Goal: Task Accomplishment & Management: Manage account settings

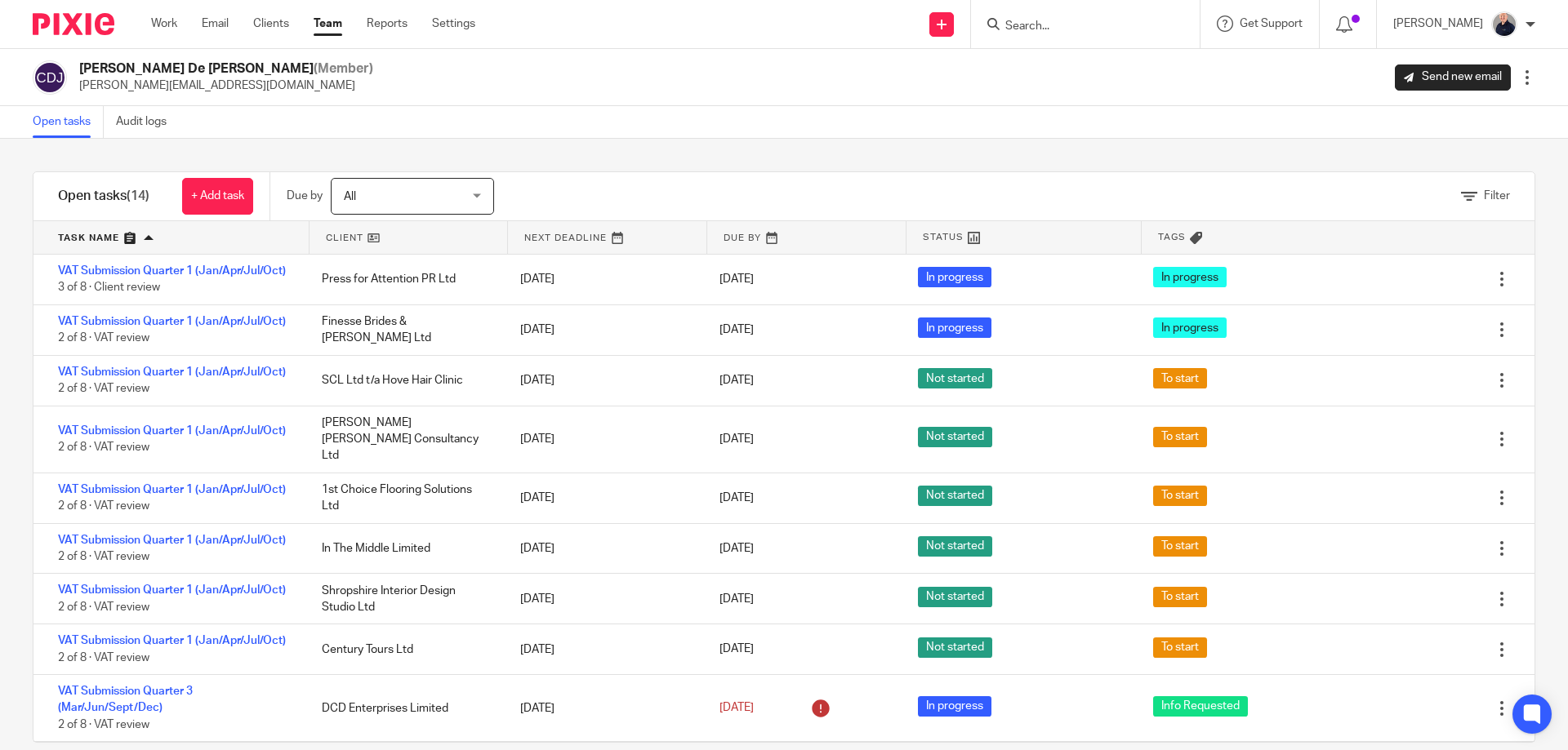
scroll to position [25, 0]
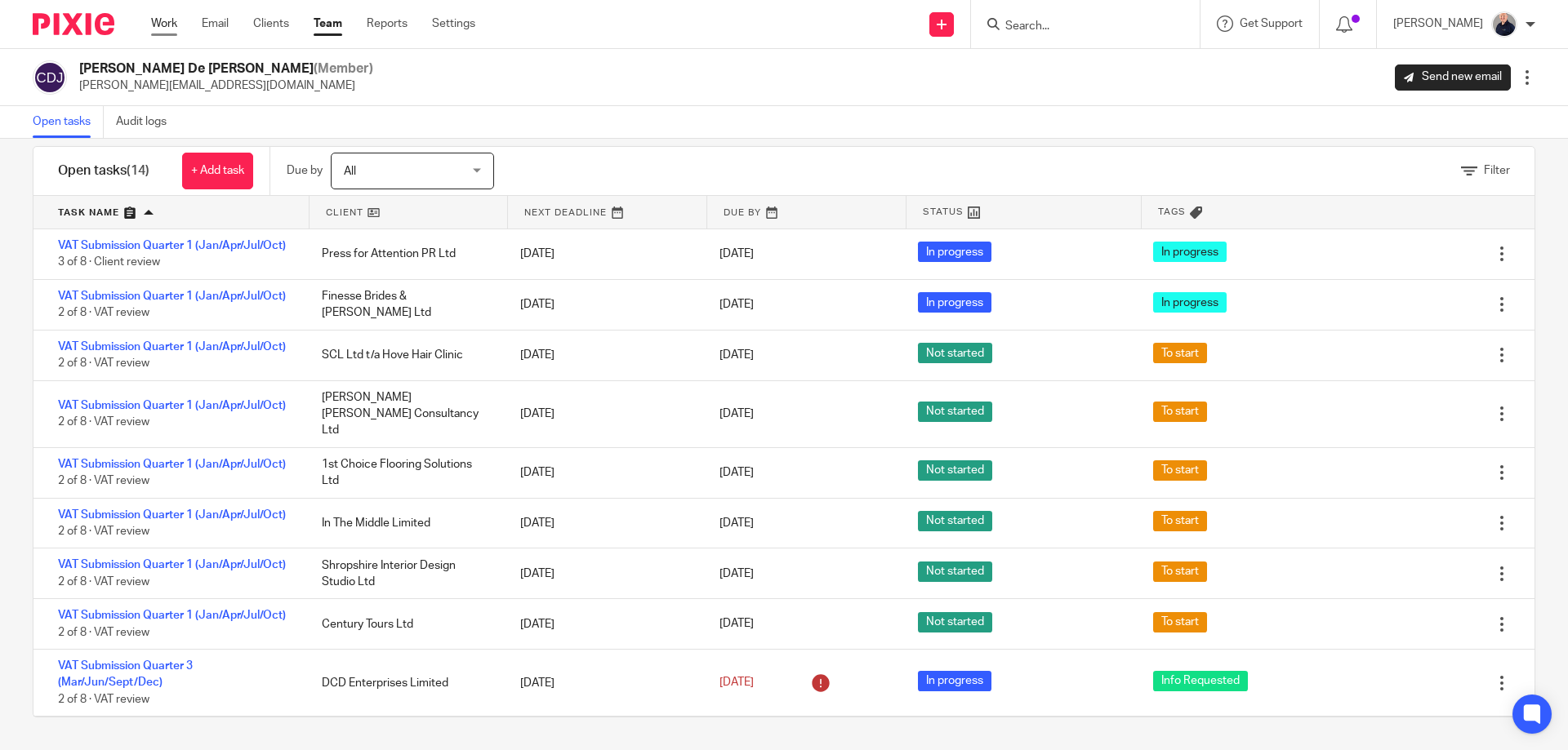
click at [174, 25] on link "Work" at bounding box center [164, 23] width 26 height 16
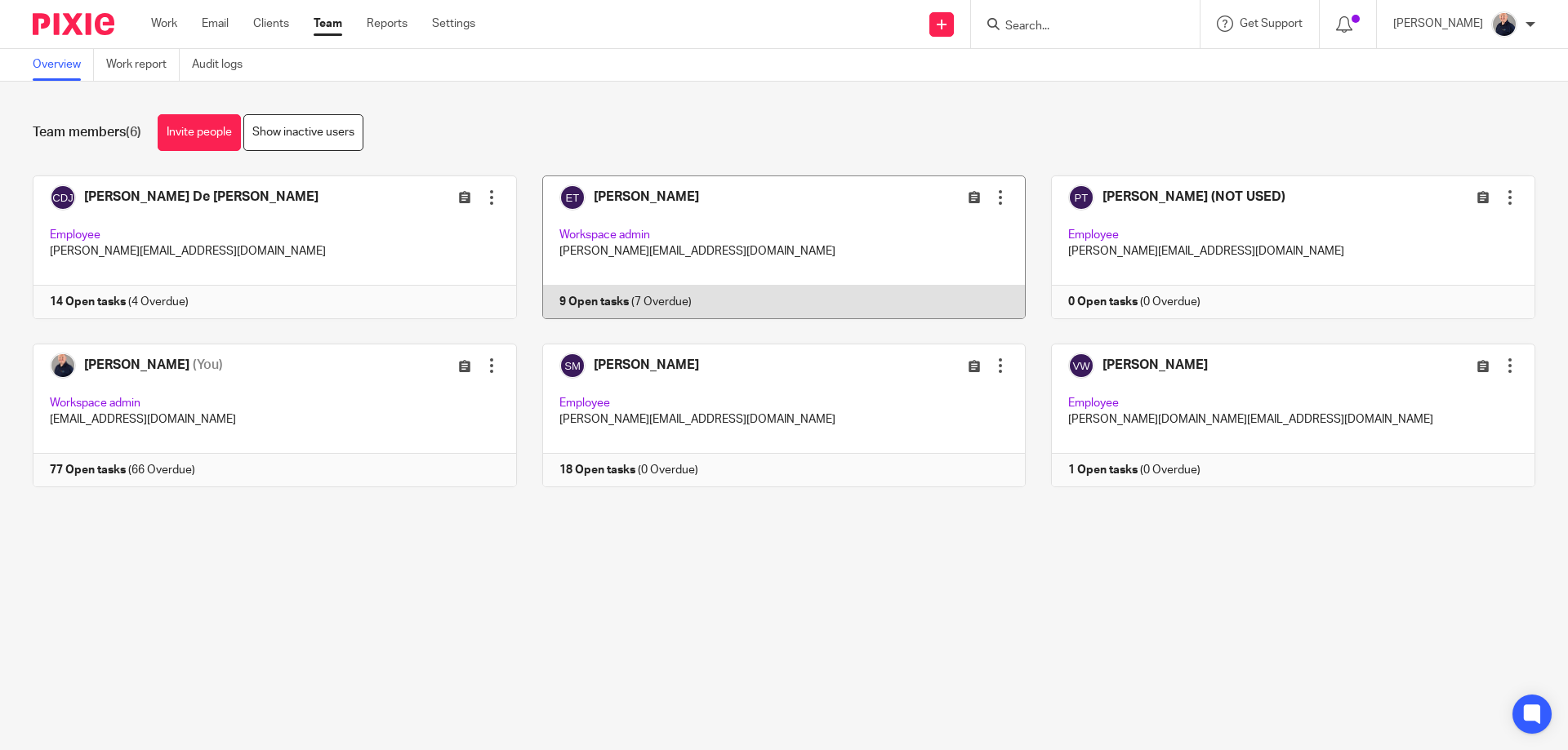
click at [828, 246] on link at bounding box center [771, 247] width 509 height 144
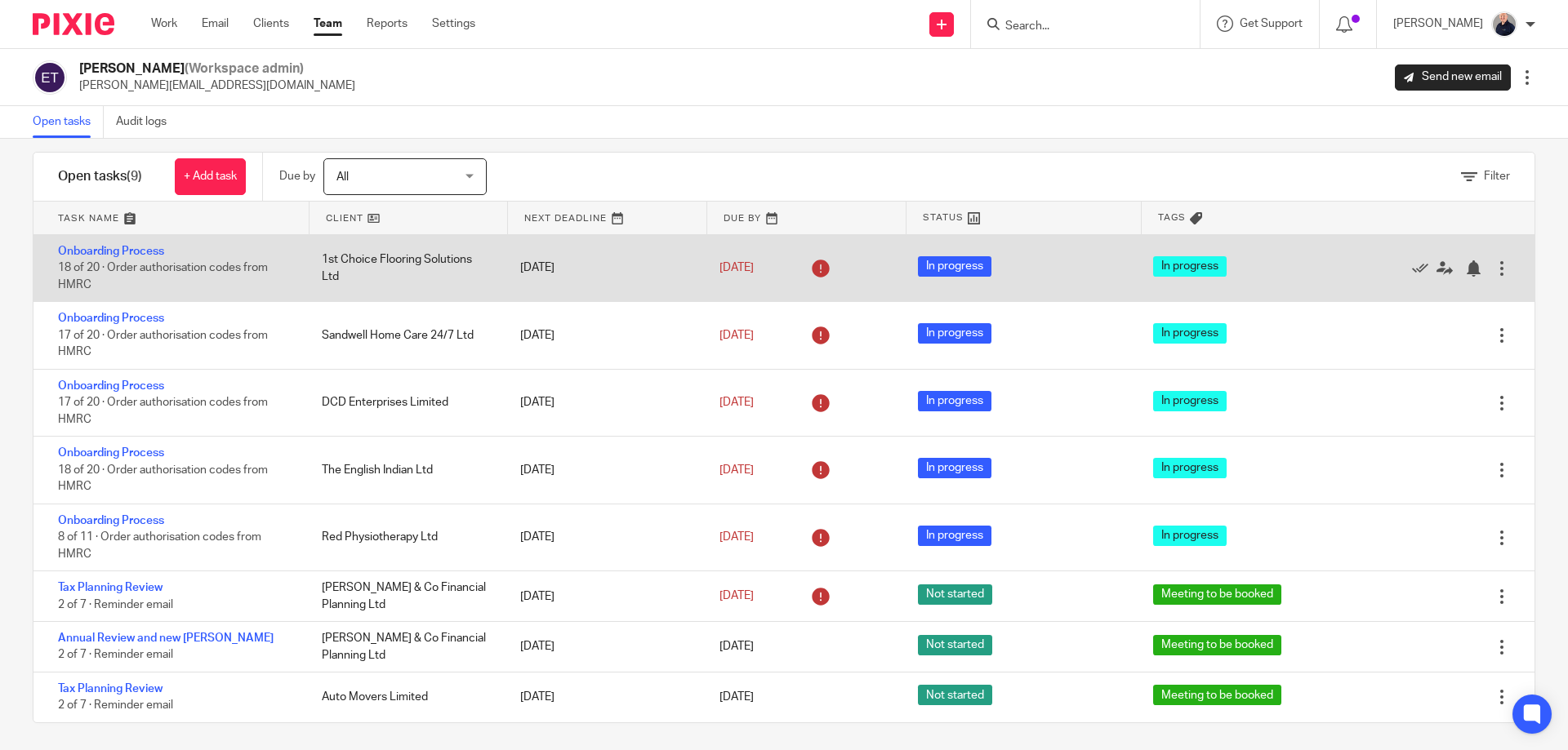
scroll to position [25, 0]
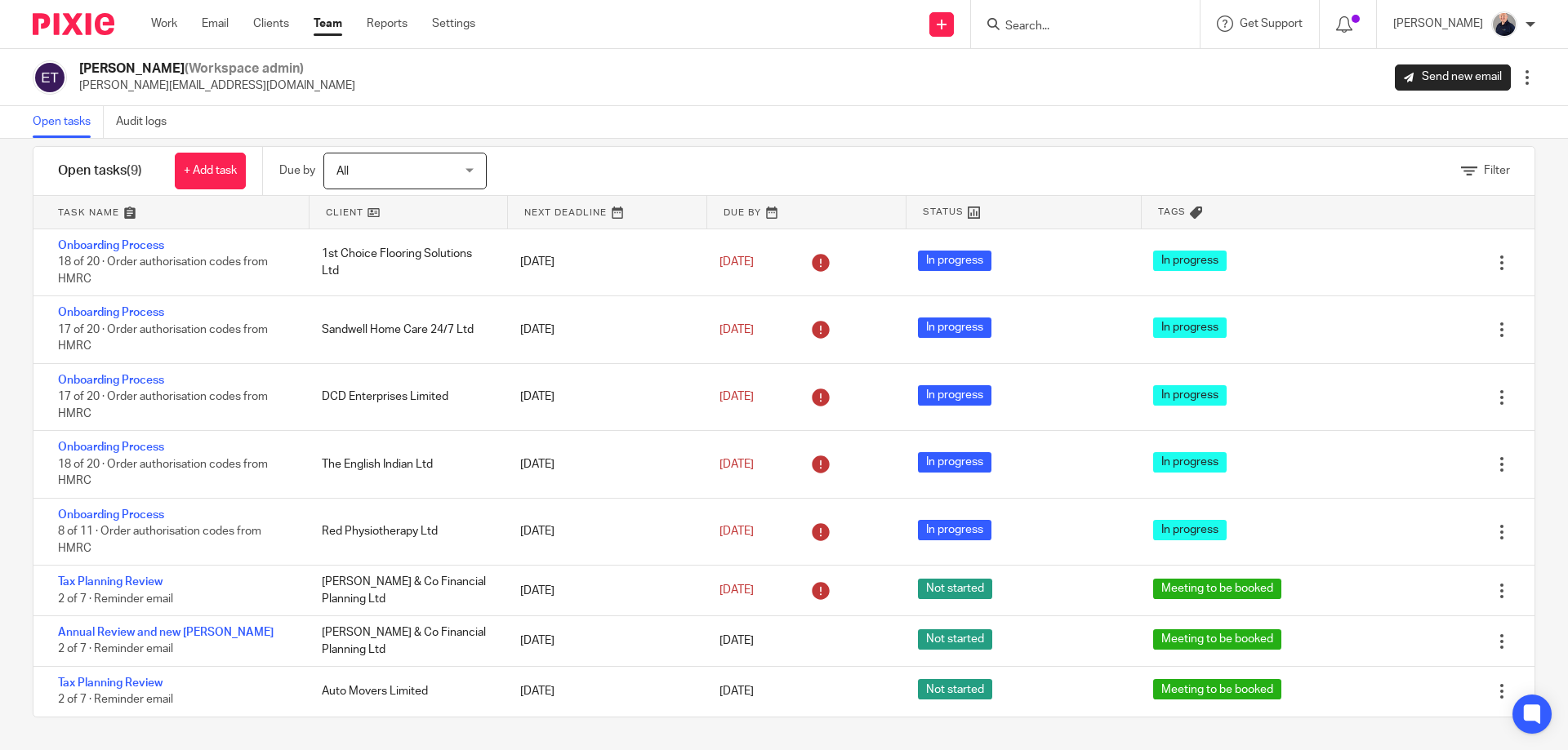
click at [1072, 29] on input "Search" at bounding box center [1077, 26] width 147 height 14
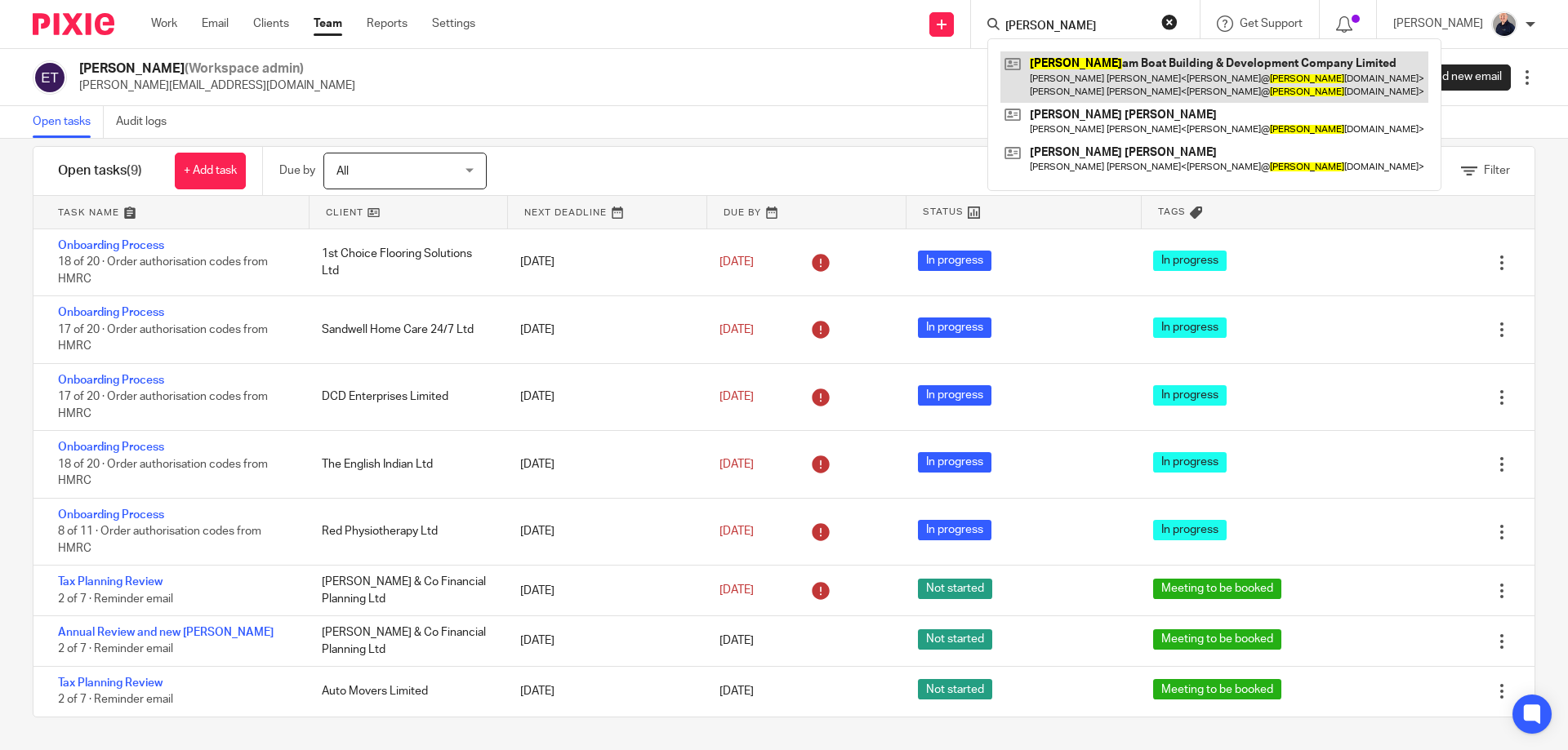
type input "marth"
click at [1150, 67] on link at bounding box center [1215, 76] width 428 height 51
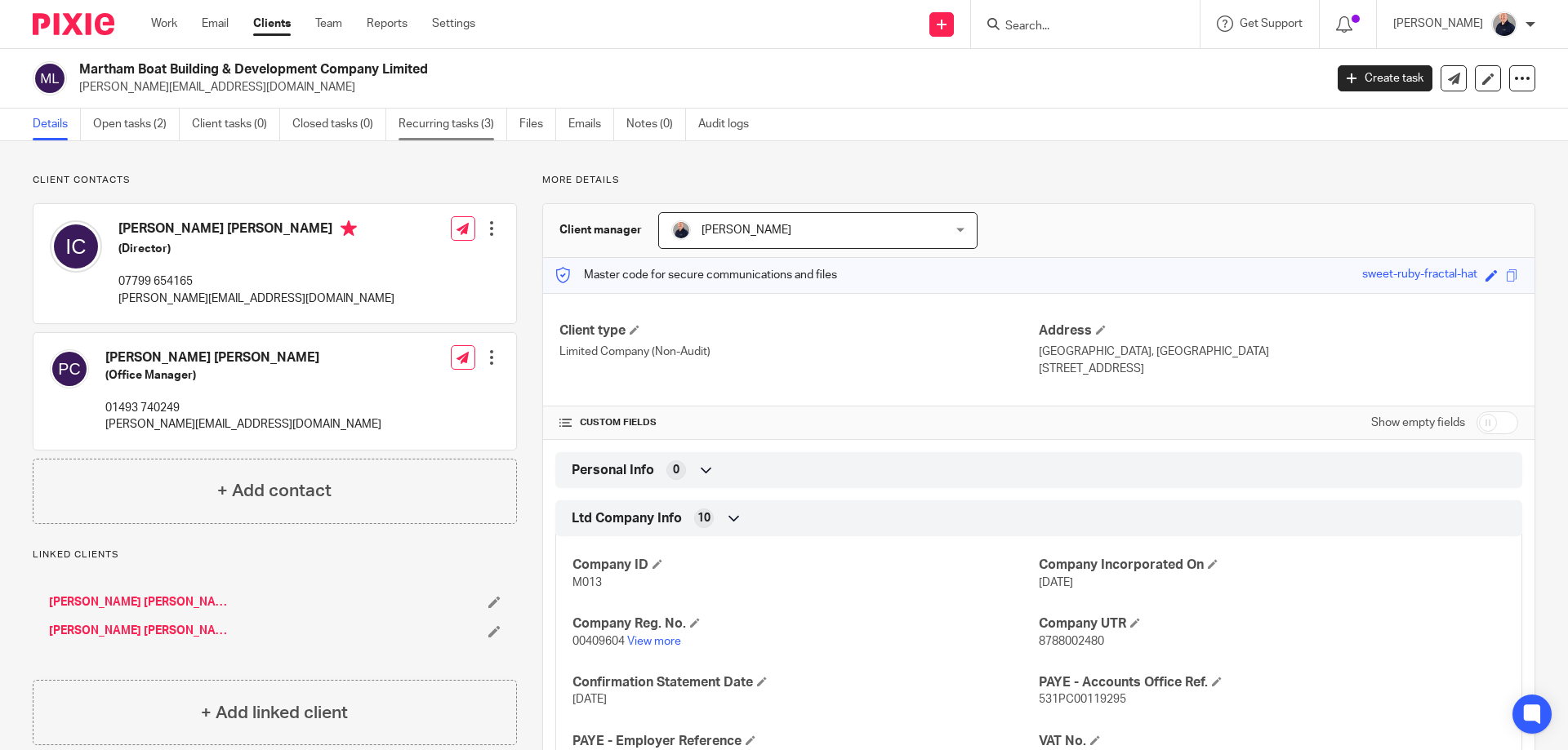
click at [455, 120] on link "Recurring tasks (3)" at bounding box center [452, 124] width 109 height 32
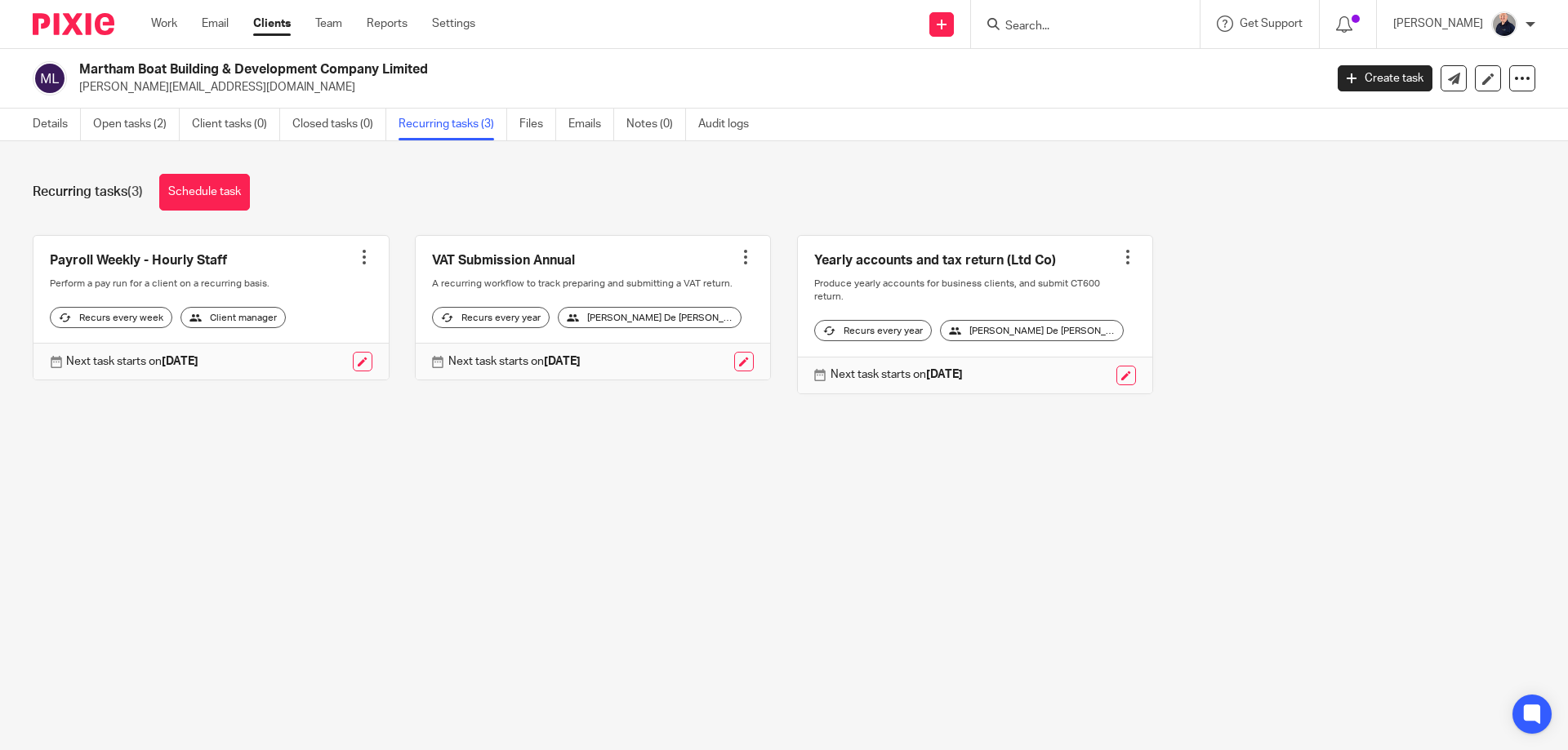
click at [336, 280] on link at bounding box center [211, 308] width 355 height 145
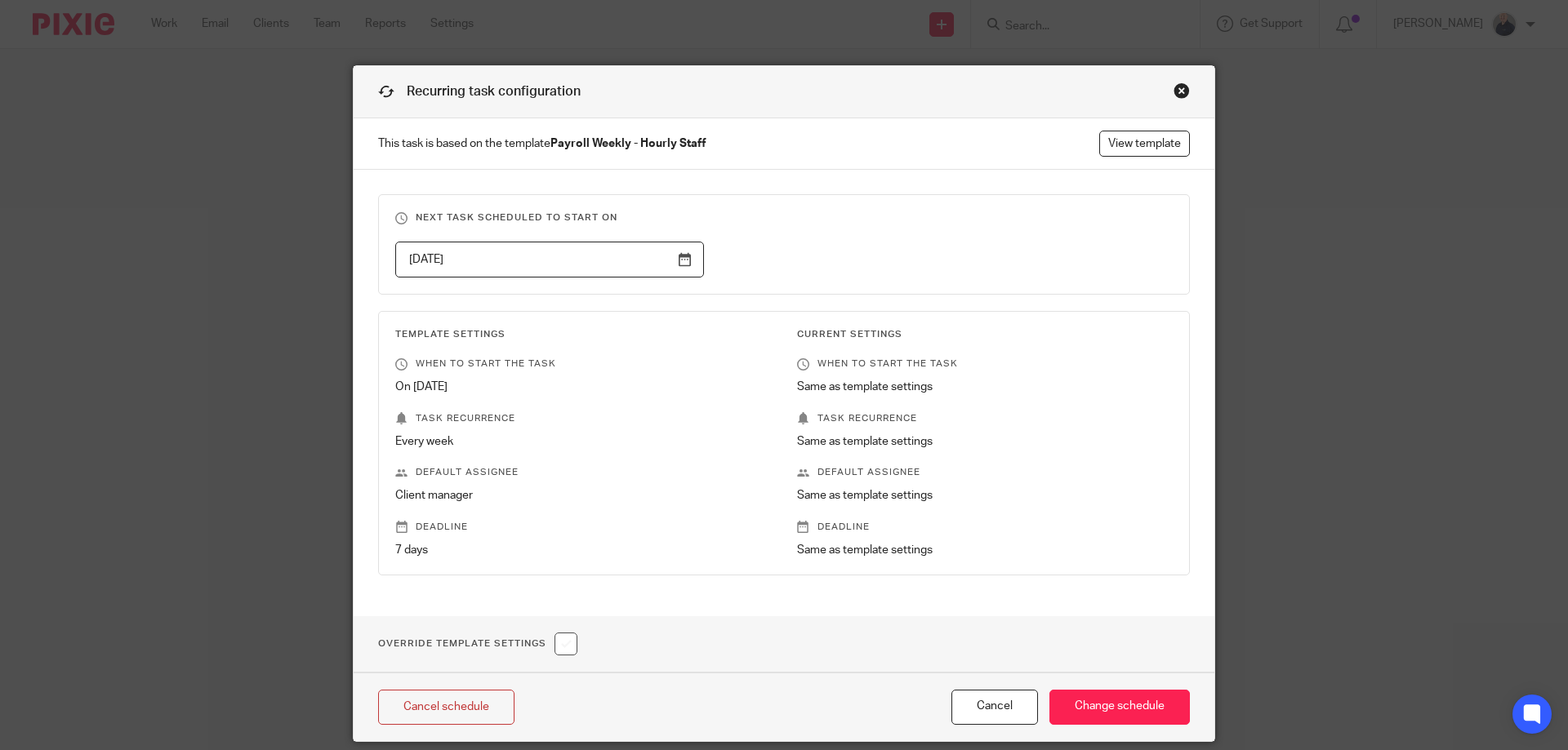
click at [1174, 94] on div "Close this dialog window" at bounding box center [1181, 91] width 16 height 16
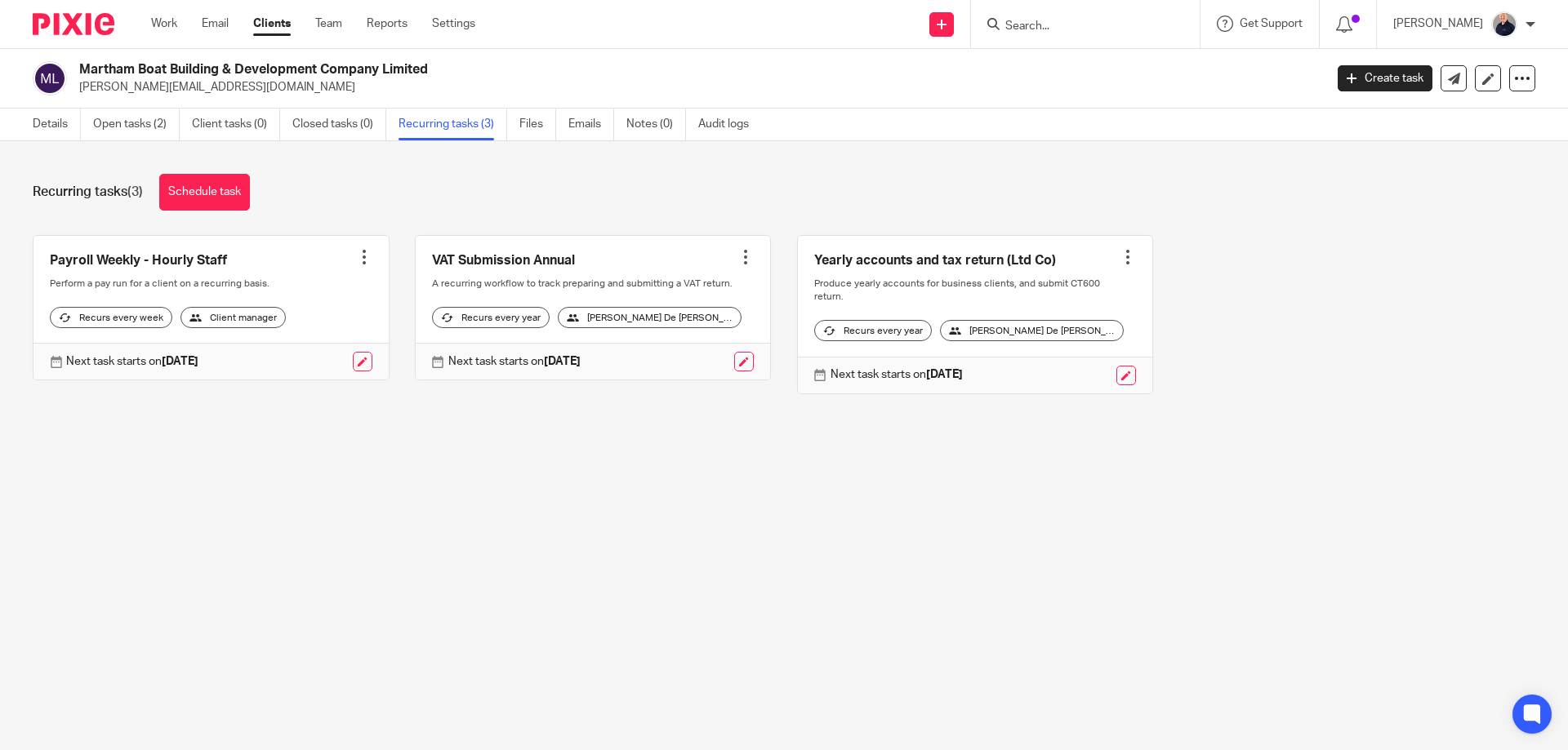
click at [273, 21] on link "Clients" at bounding box center [272, 23] width 38 height 16
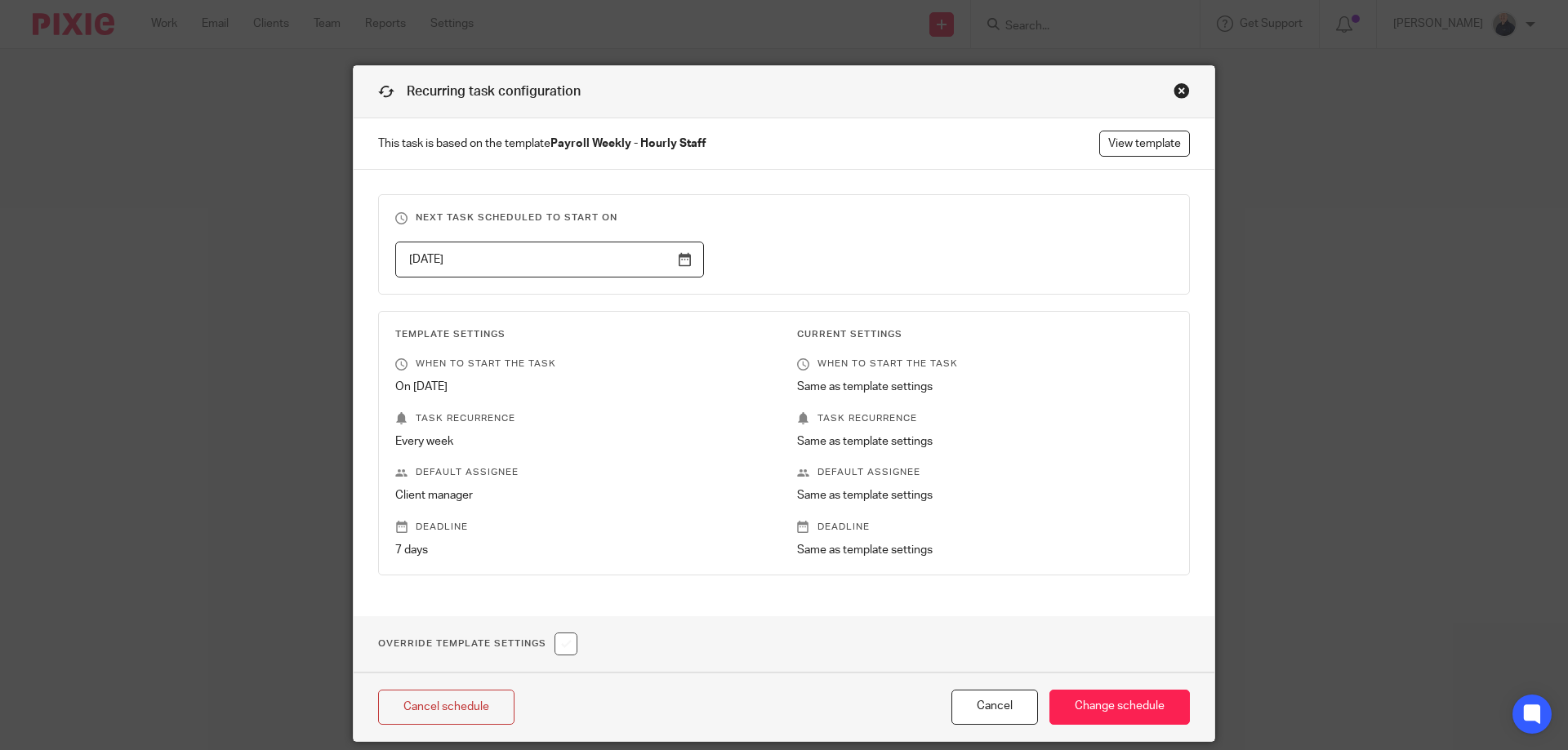
click at [1175, 90] on div "Close this dialog window" at bounding box center [1181, 91] width 16 height 16
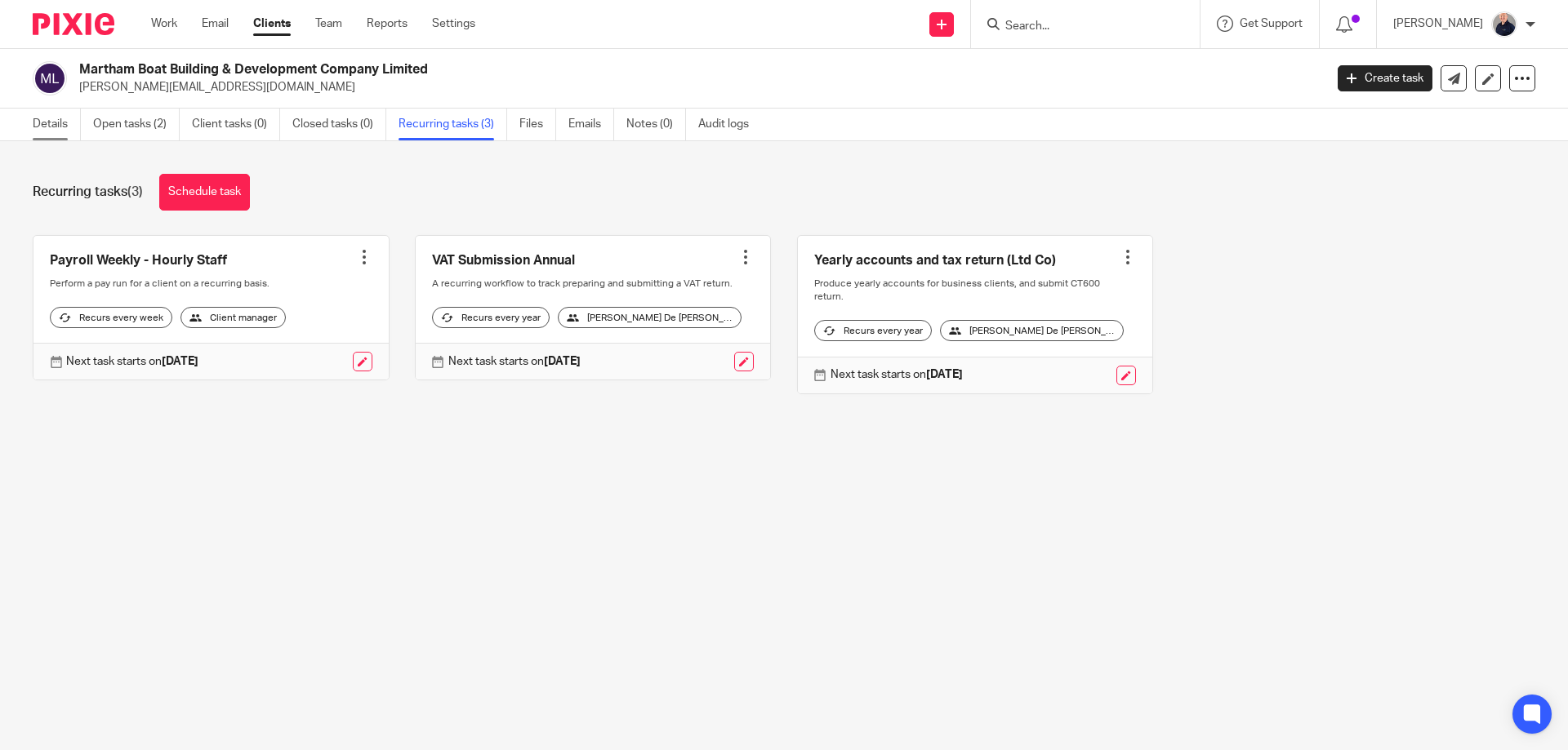
click at [41, 126] on link "Details" at bounding box center [57, 124] width 48 height 32
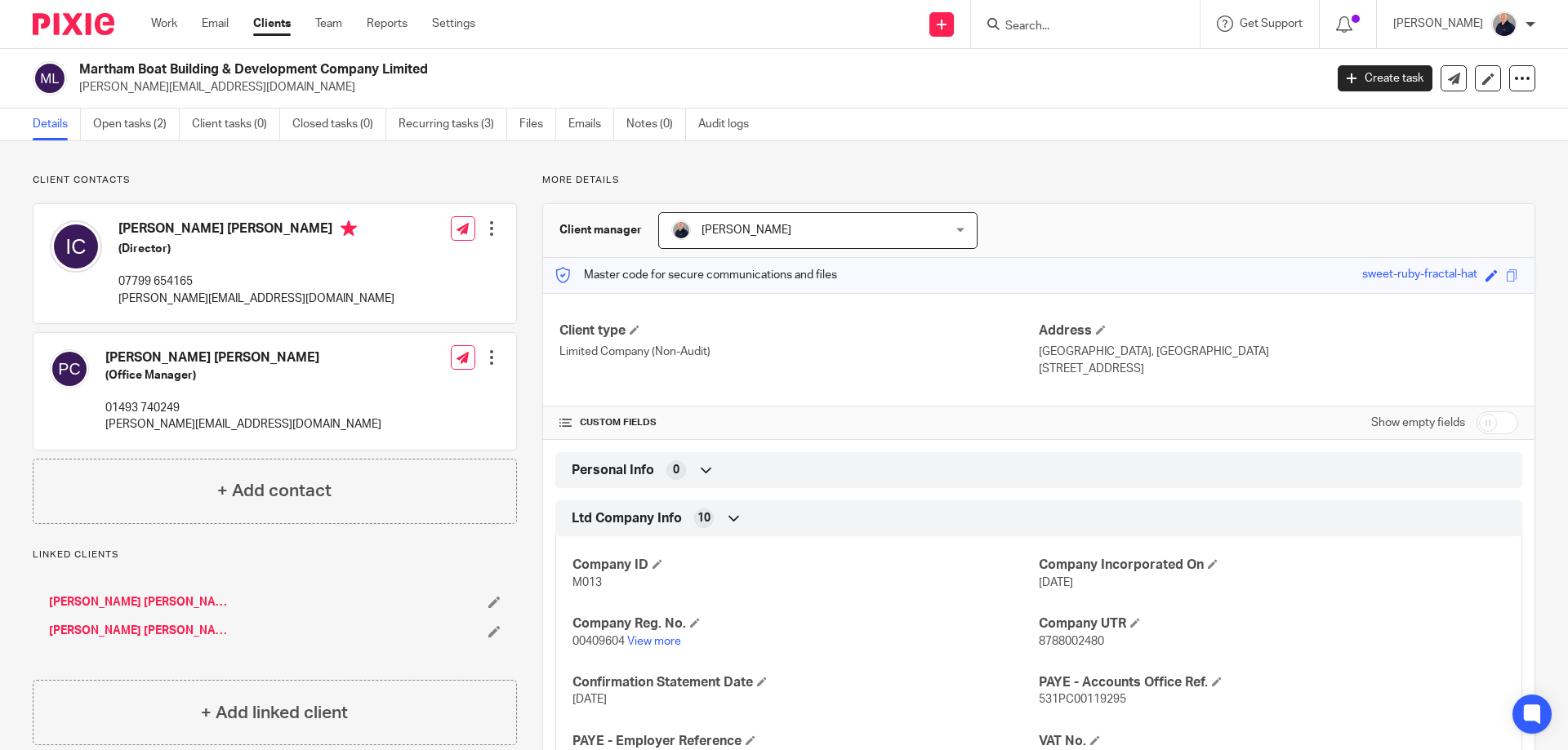
click at [488, 230] on div at bounding box center [491, 228] width 16 height 16
click at [414, 266] on link "Edit contact" at bounding box center [415, 265] width 156 height 24
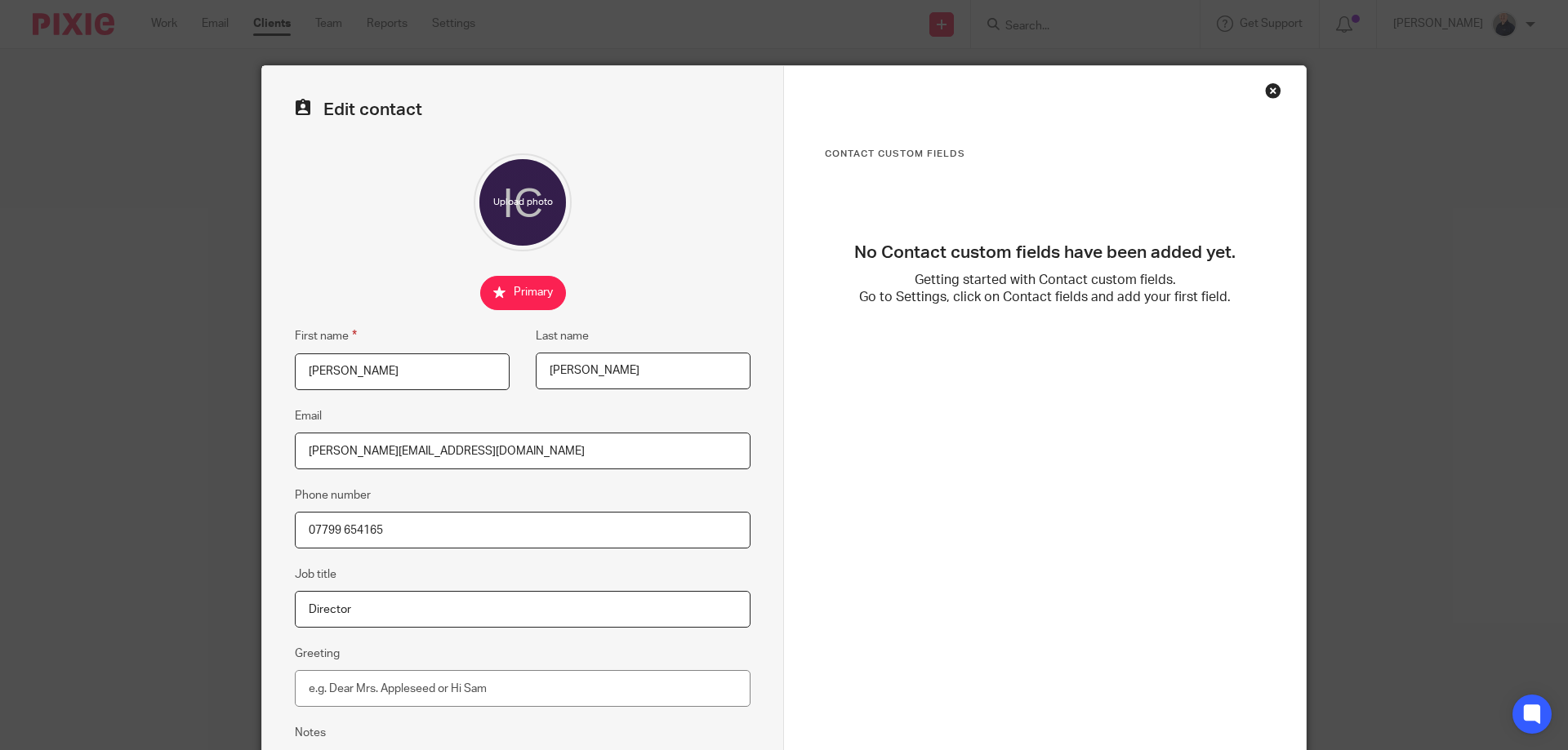
drag, startPoint x: 318, startPoint y: 451, endPoint x: 284, endPoint y: 451, distance: 34.0
click at [284, 451] on div "Edit contact First name Ian Last name Philip Curtis Email ian@marthamboats.com …" at bounding box center [523, 463] width 522 height 792
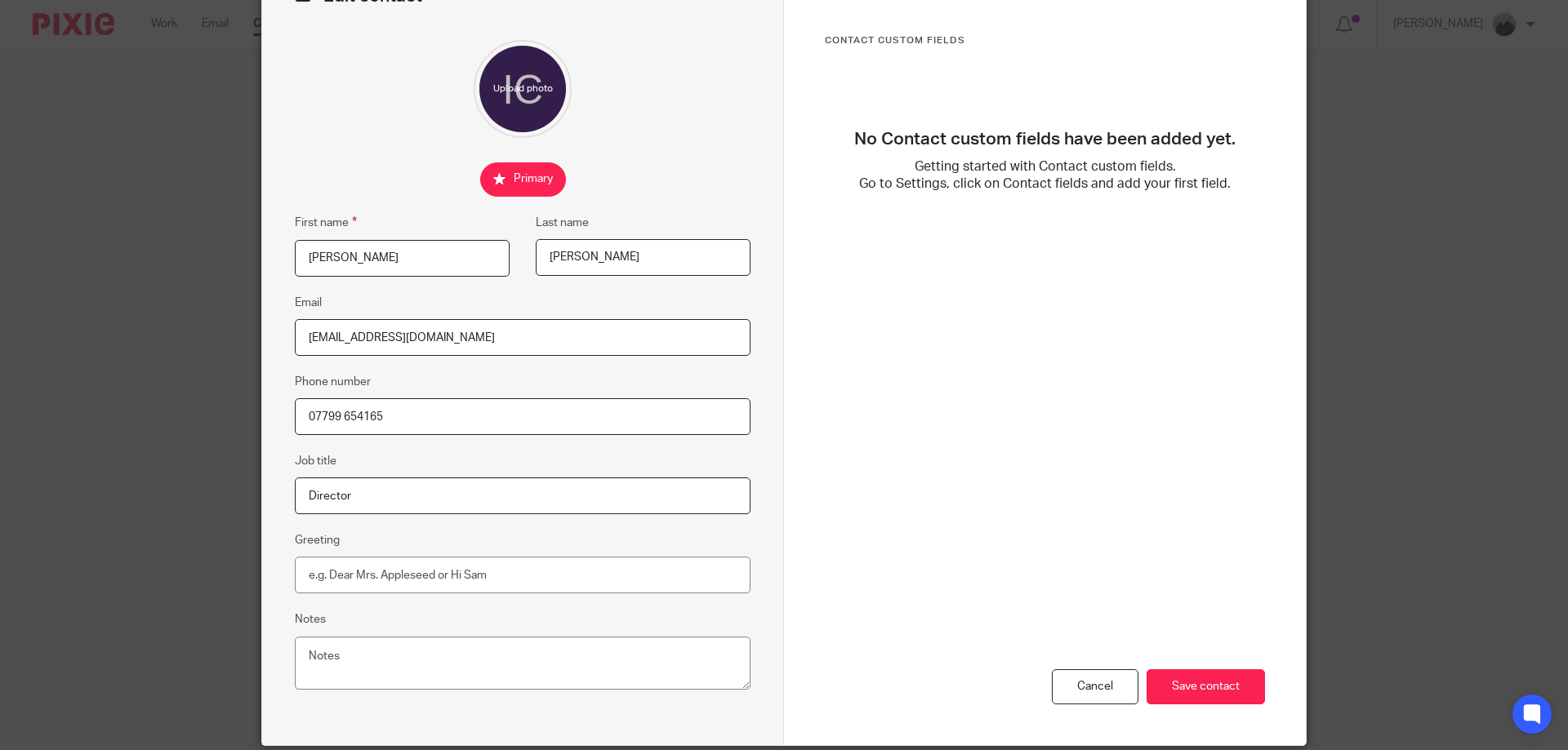
scroll to position [174, 0]
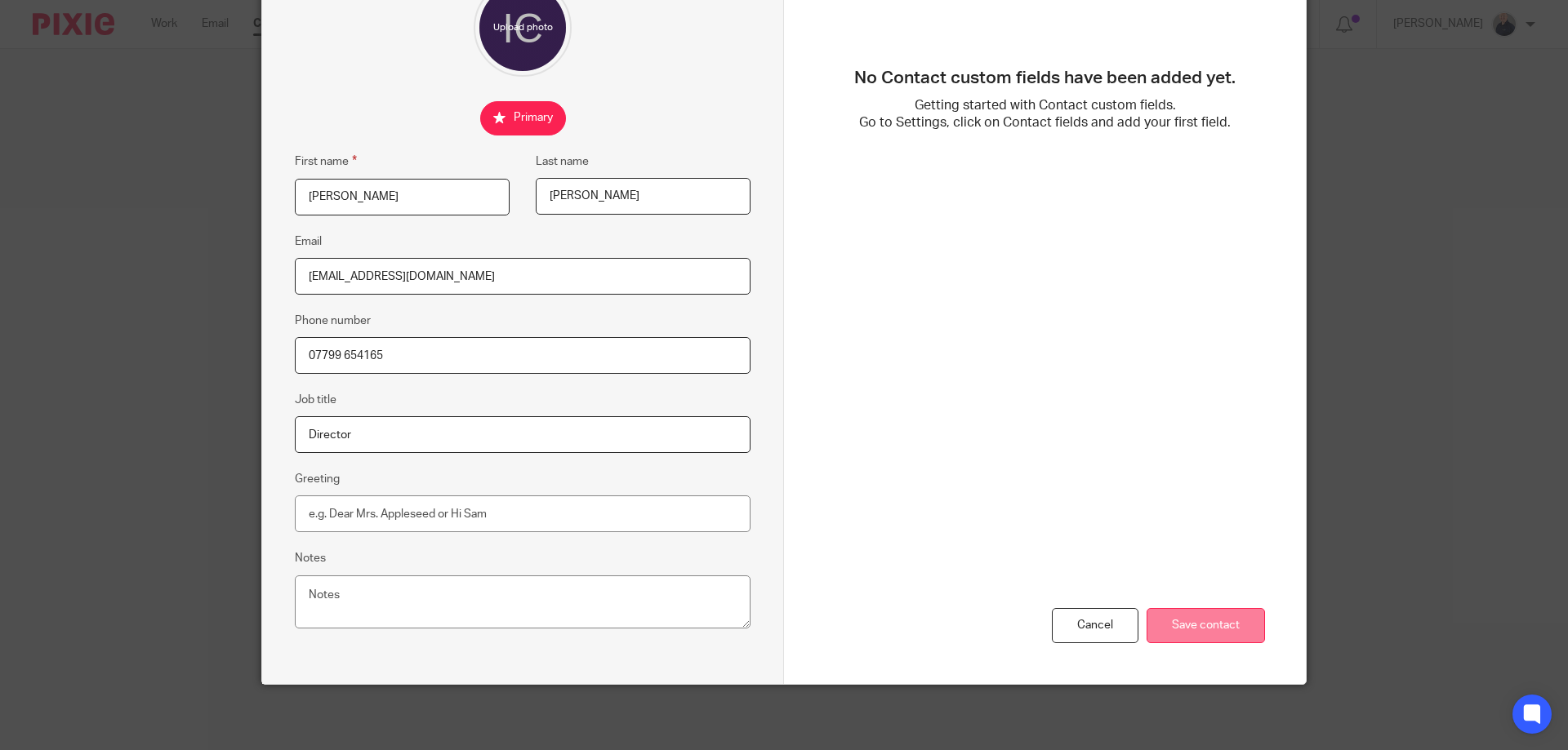
type input "info@marthamboats.com"
click at [1195, 625] on input "Save contact" at bounding box center [1205, 626] width 119 height 35
